Goal: Transaction & Acquisition: Purchase product/service

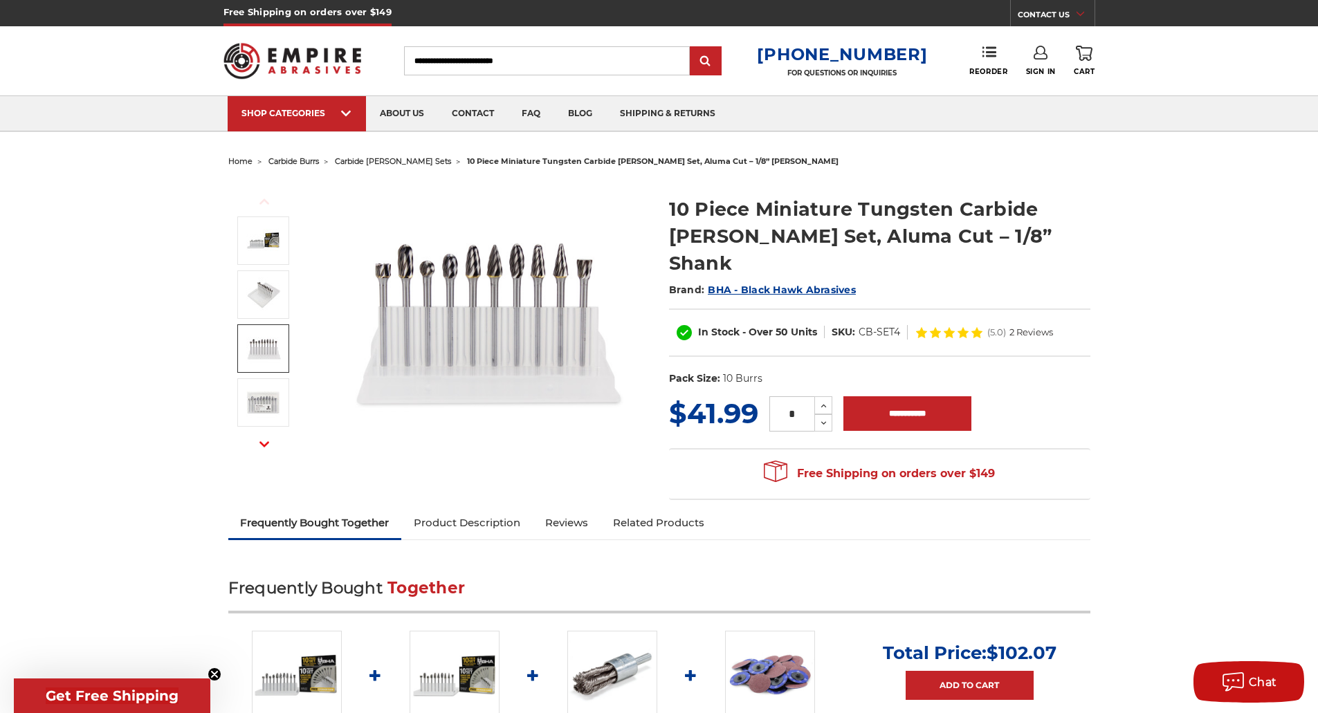
click at [257, 372] on link at bounding box center [263, 348] width 52 height 48
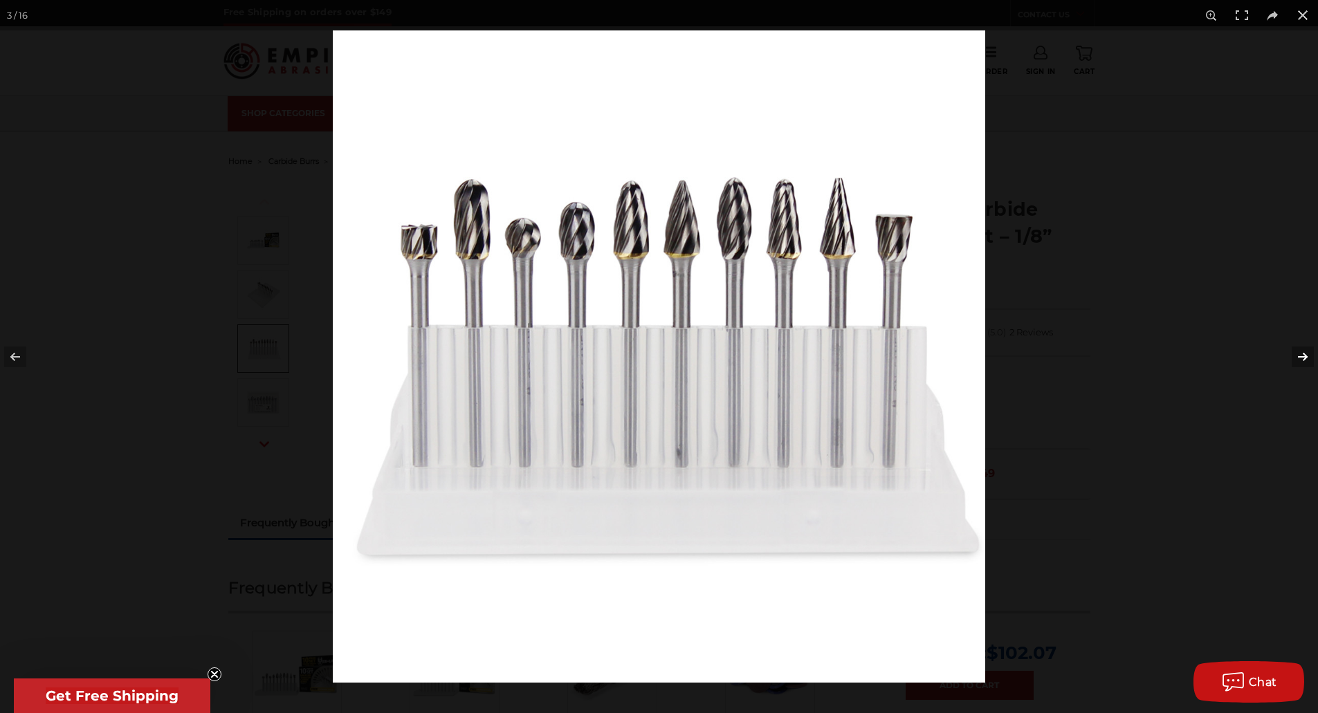
click at [1304, 363] on button at bounding box center [1294, 356] width 48 height 69
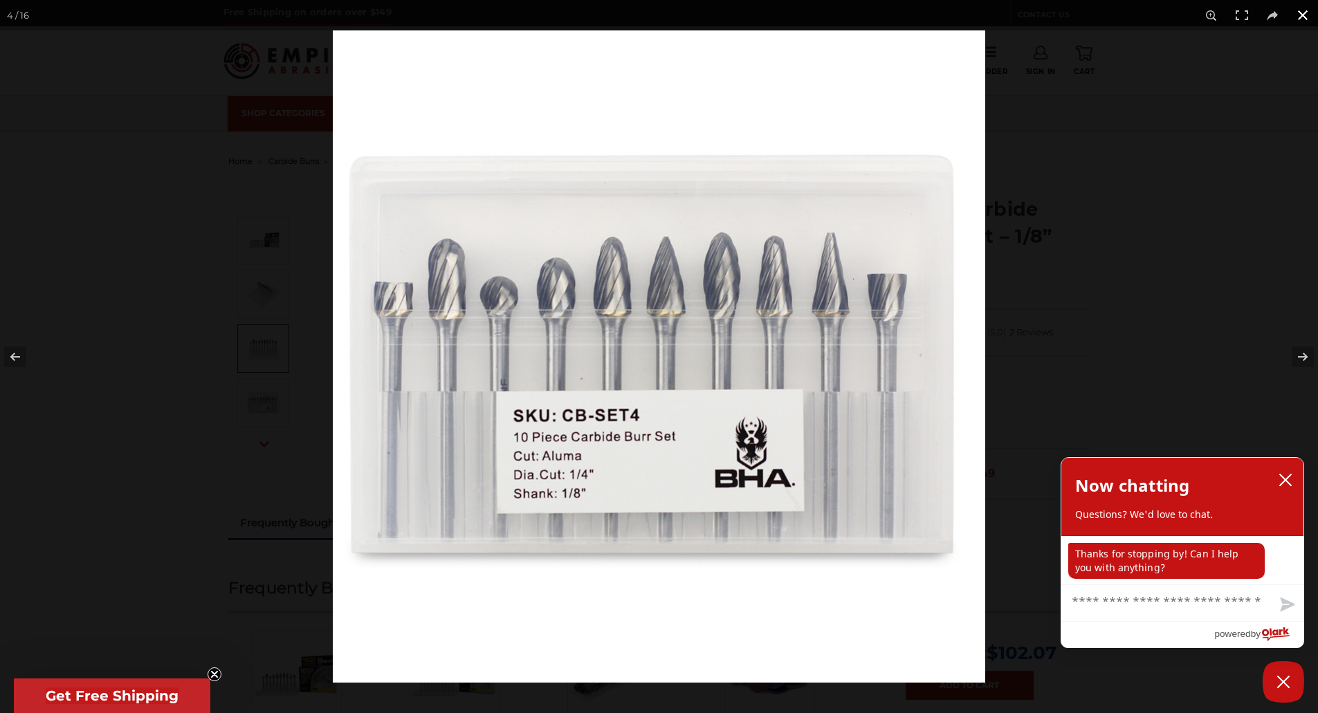
click at [1280, 235] on div at bounding box center [992, 386] width 1318 height 713
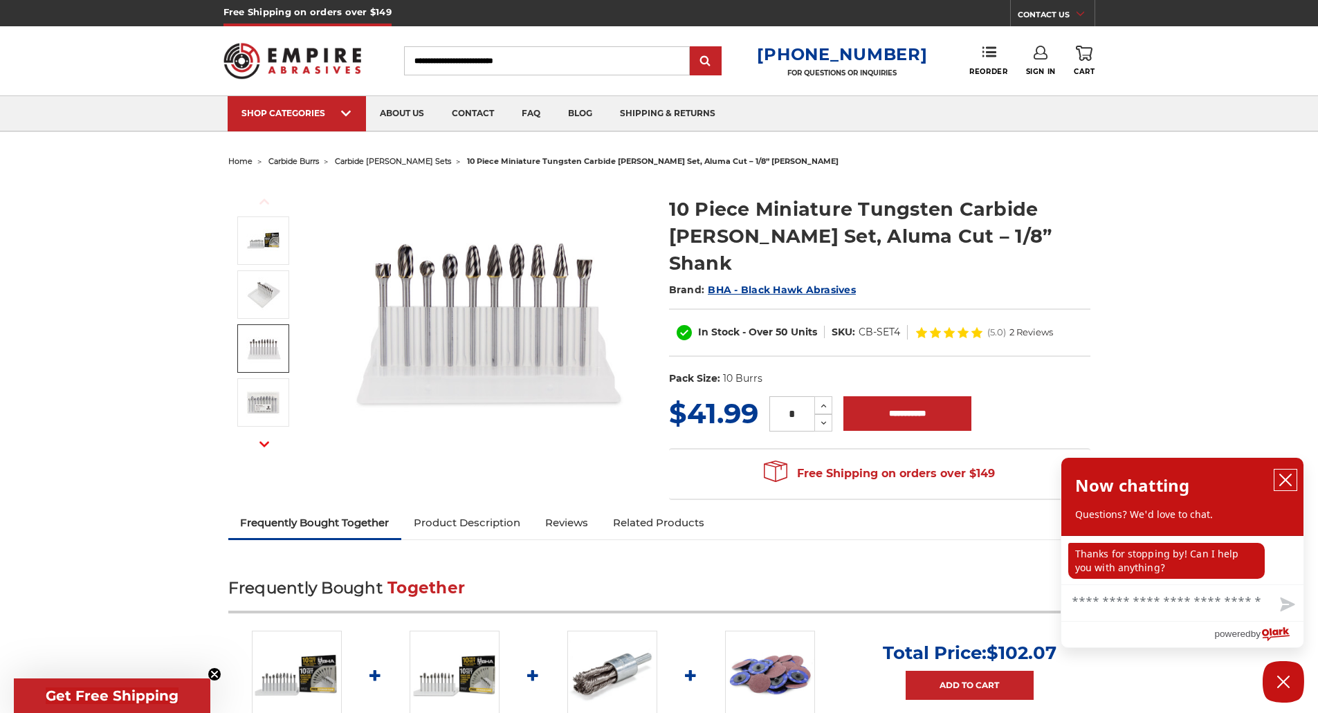
click at [1293, 482] on button "close chatbox" at bounding box center [1285, 480] width 22 height 21
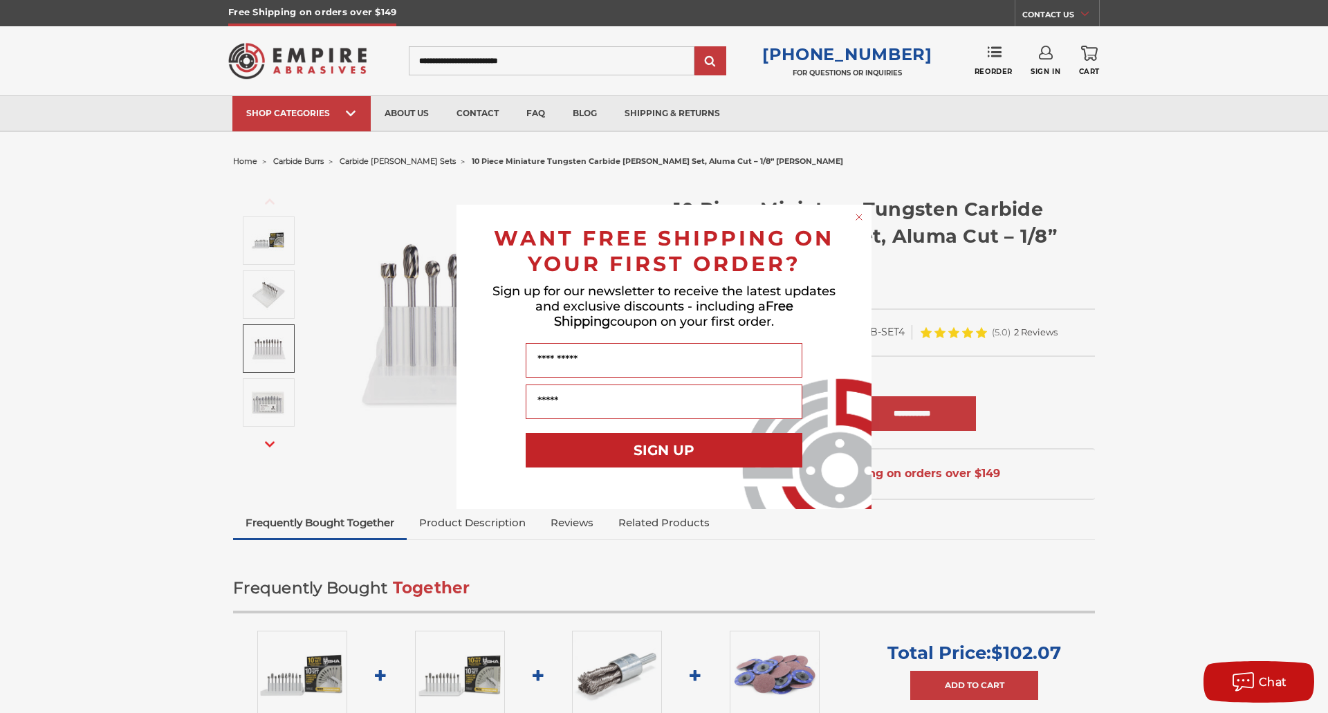
click at [1227, 332] on div "Close dialog WANT FREE SHIPPING ON YOUR FIRST ORDER? Sign up for our newsletter…" at bounding box center [664, 356] width 1328 height 713
click at [857, 215] on icon "Close dialog" at bounding box center [860, 217] width 6 height 6
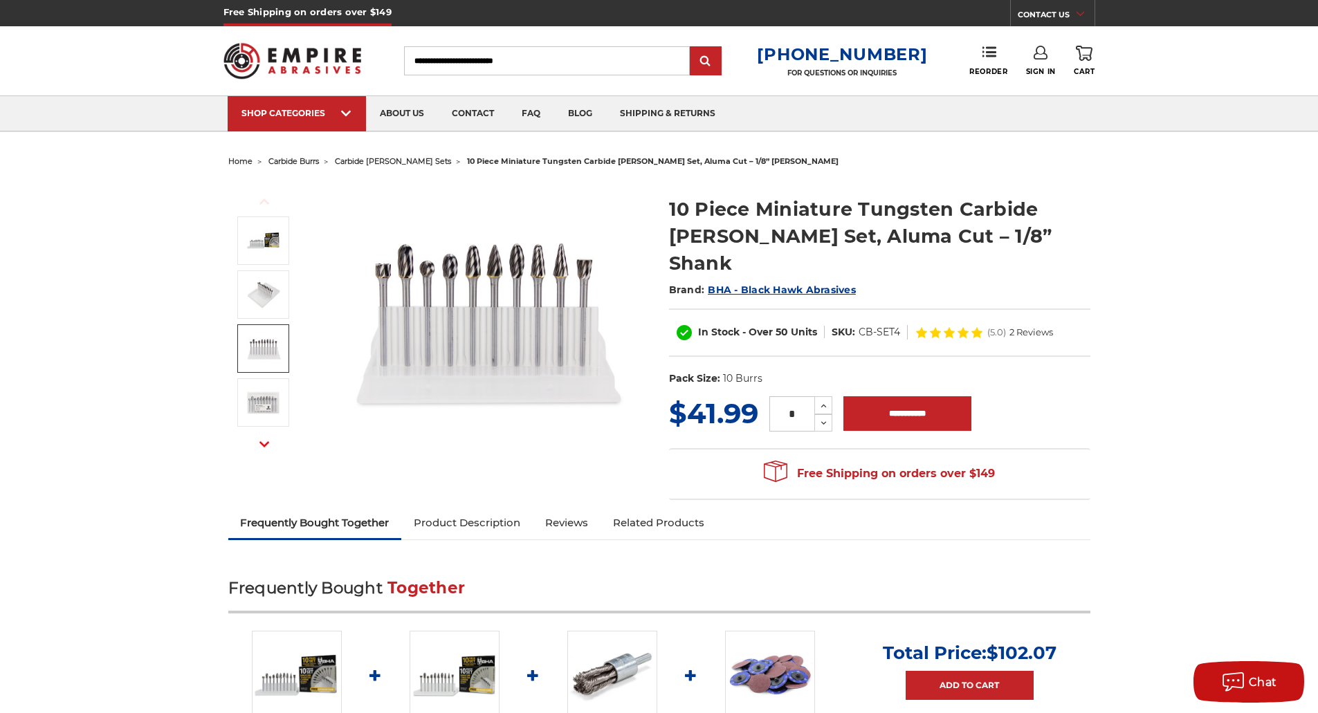
click at [513, 66] on input "Search" at bounding box center [547, 60] width 286 height 29
click at [394, 162] on span "carbide [PERSON_NAME] sets" at bounding box center [393, 161] width 116 height 10
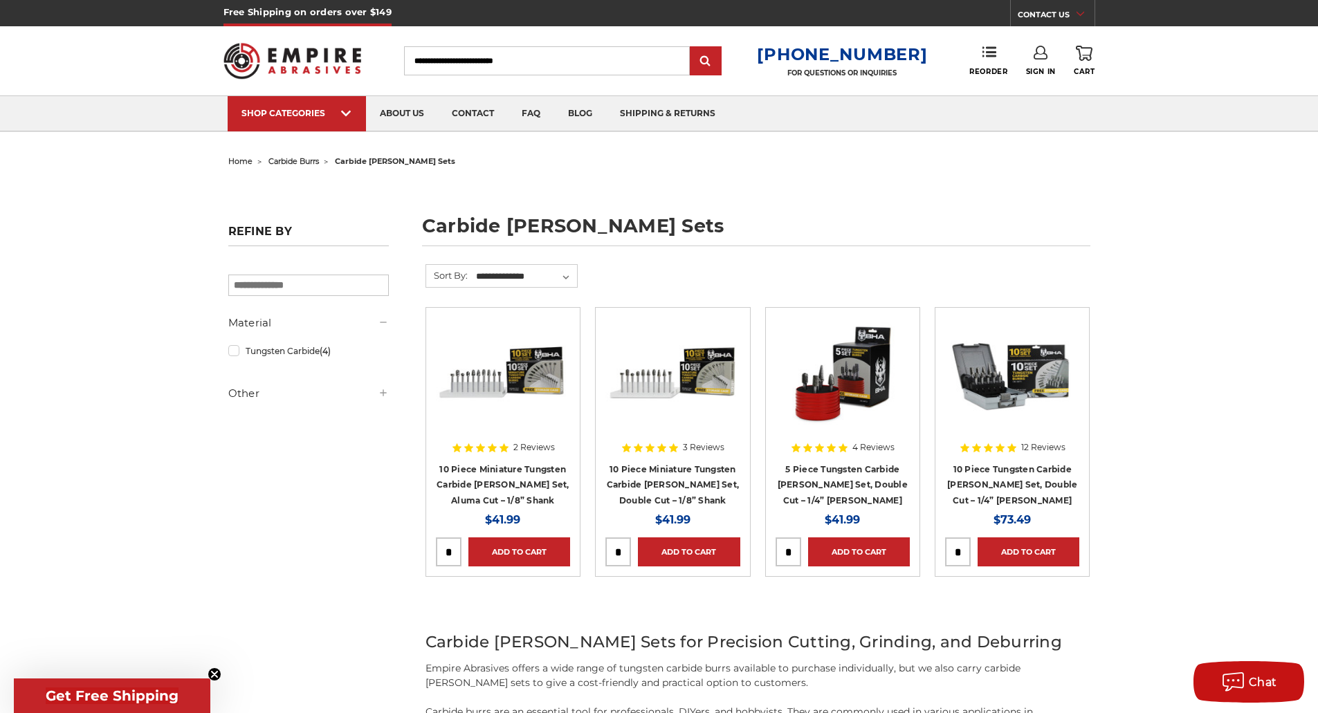
click at [696, 387] on img at bounding box center [672, 373] width 134 height 111
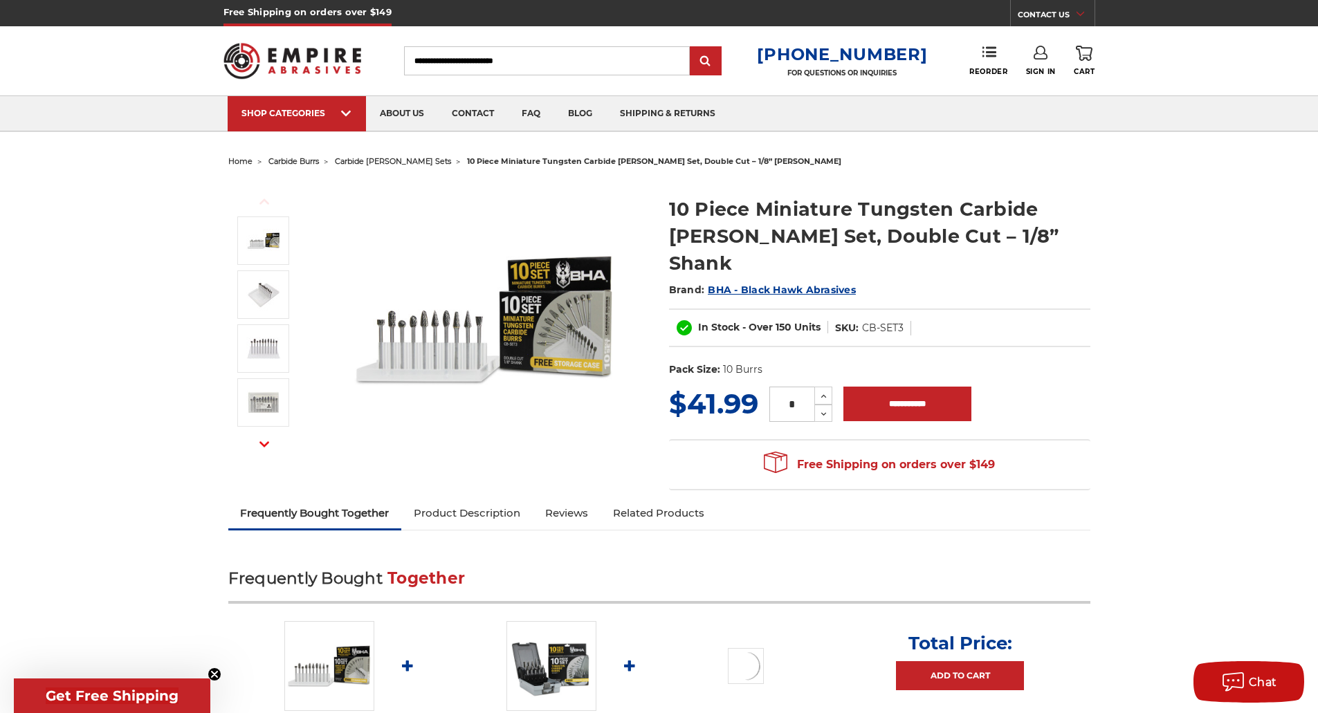
click at [442, 345] on img at bounding box center [485, 319] width 277 height 277
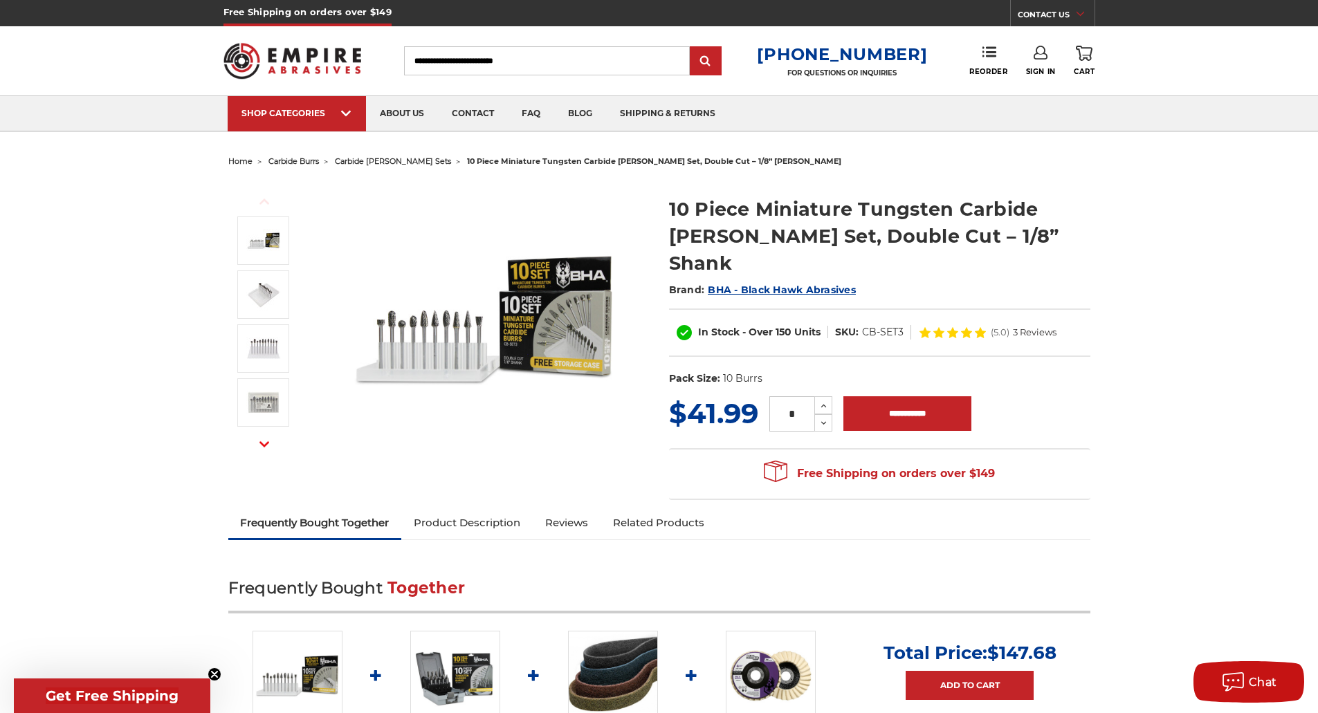
click at [484, 64] on input "Search" at bounding box center [547, 60] width 286 height 29
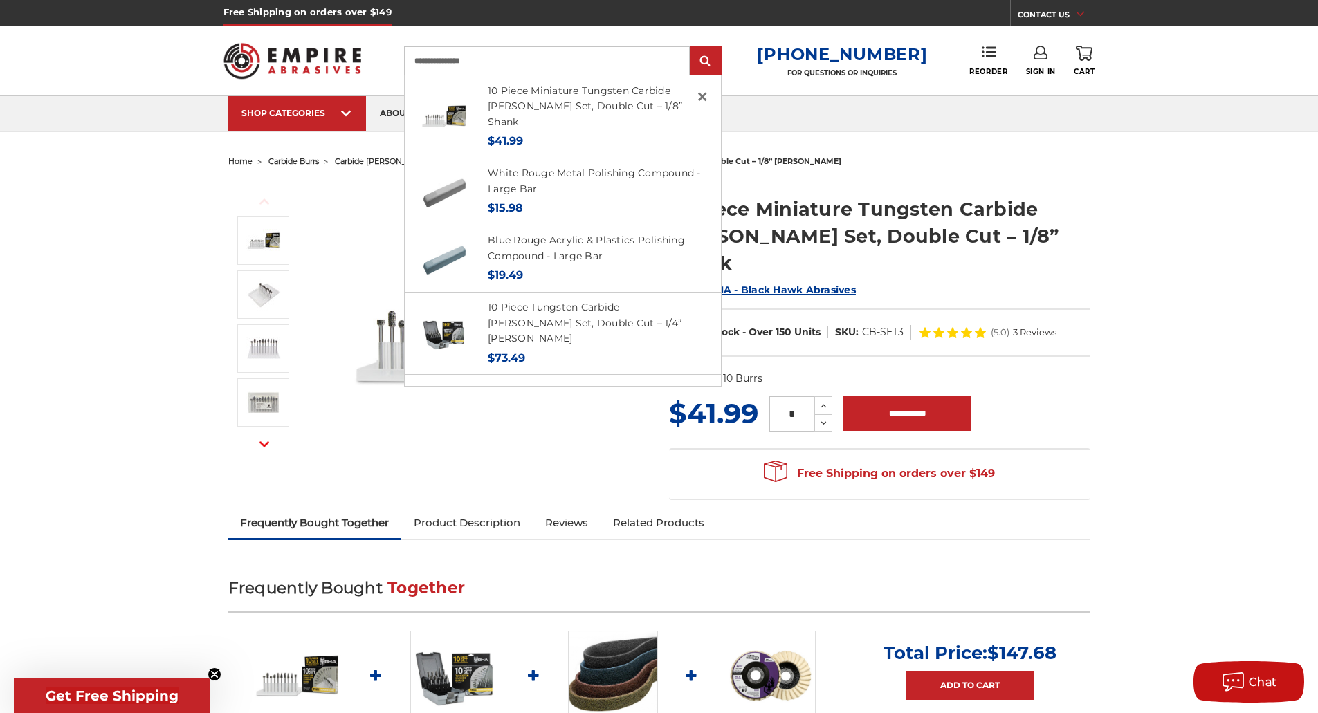
type input "**********"
click at [692, 48] on input "submit" at bounding box center [706, 62] width 28 height 28
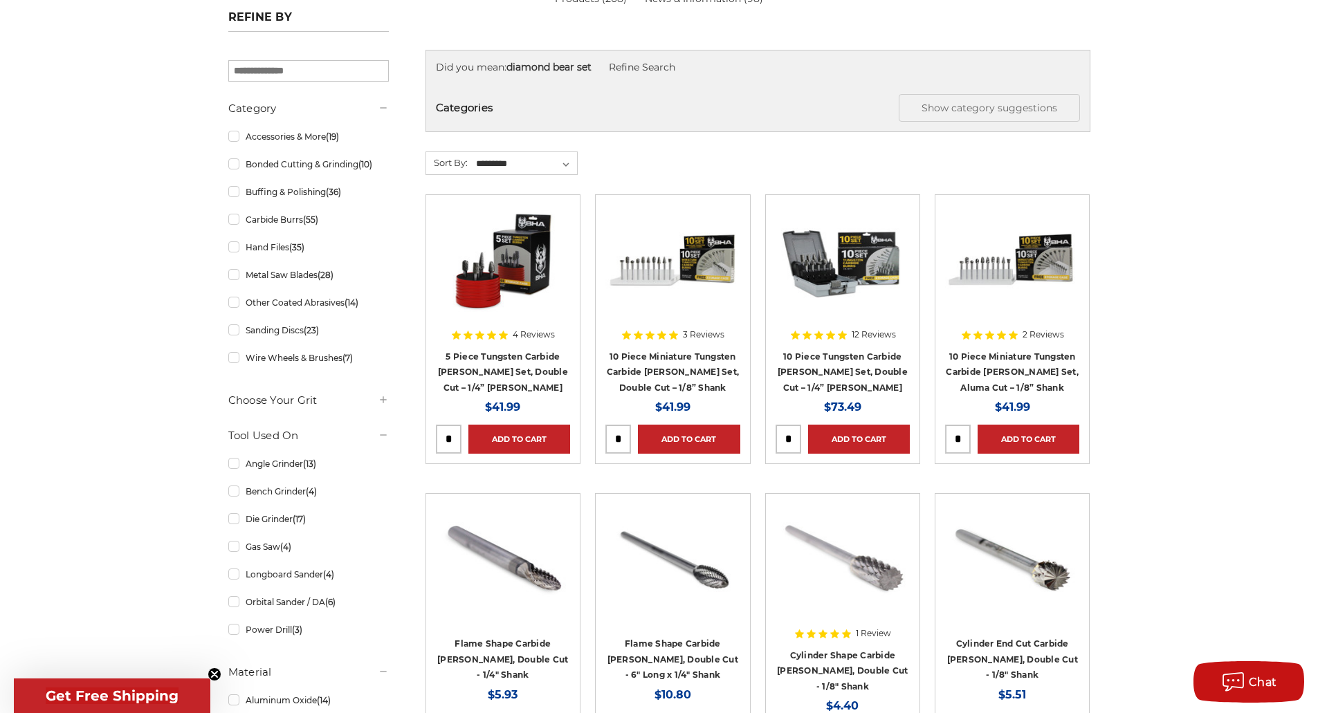
scroll to position [138, 0]
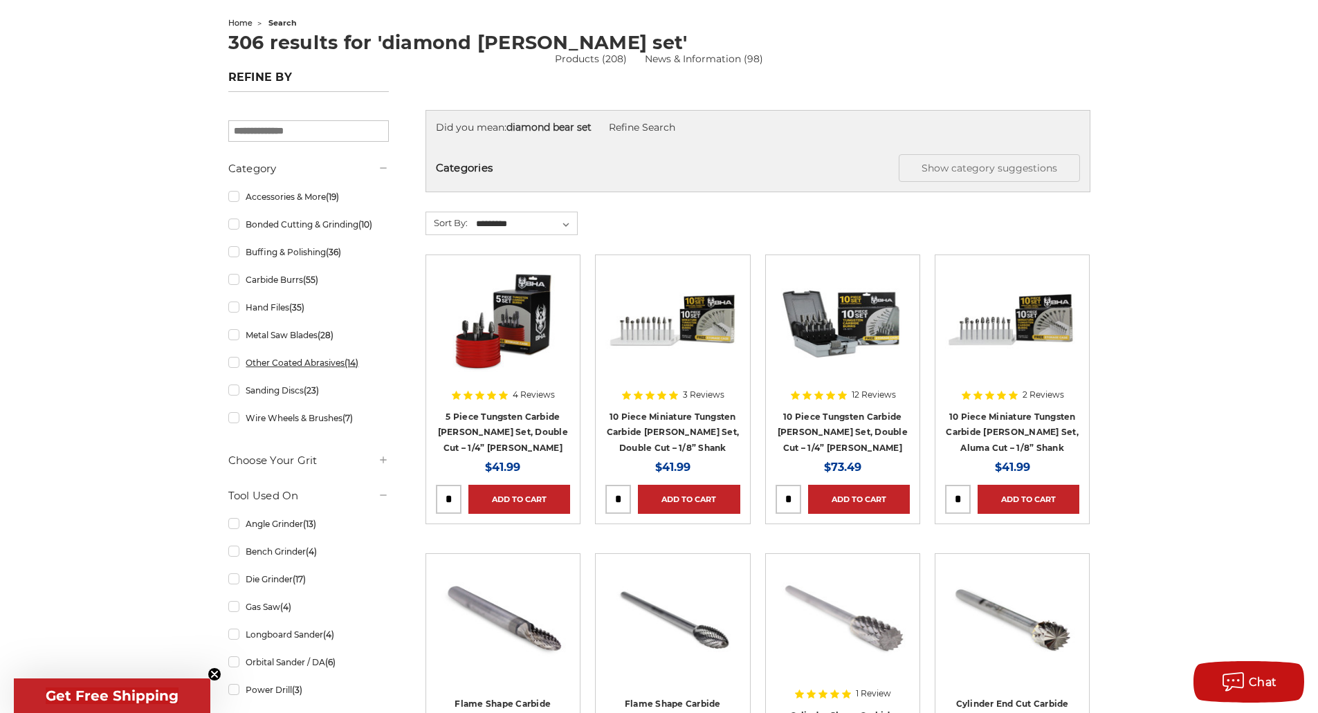
click at [333, 364] on link "Other Coated Abrasives (14)" at bounding box center [308, 363] width 161 height 24
